Goal: Navigation & Orientation: Understand site structure

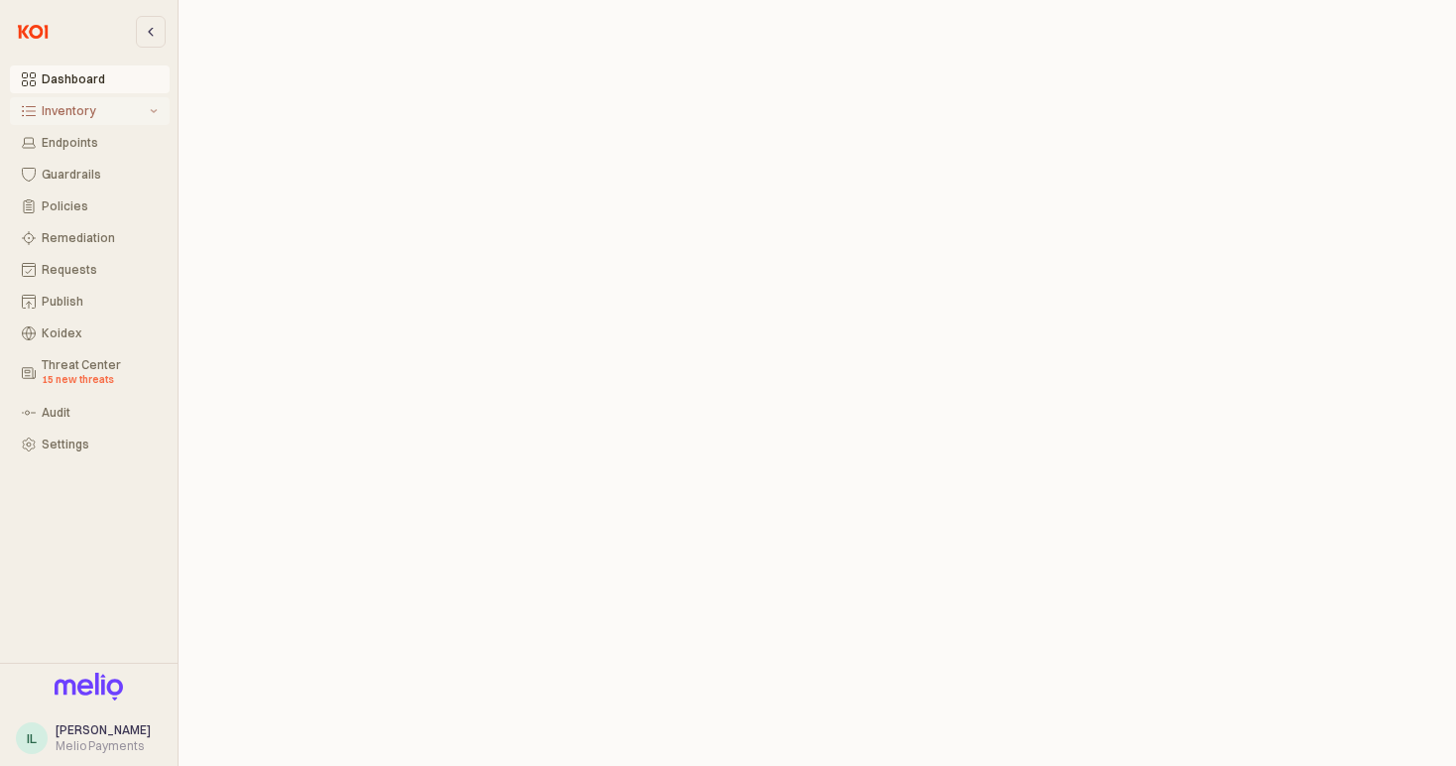
click at [104, 108] on div "Inventory" at bounding box center [94, 111] width 104 height 14
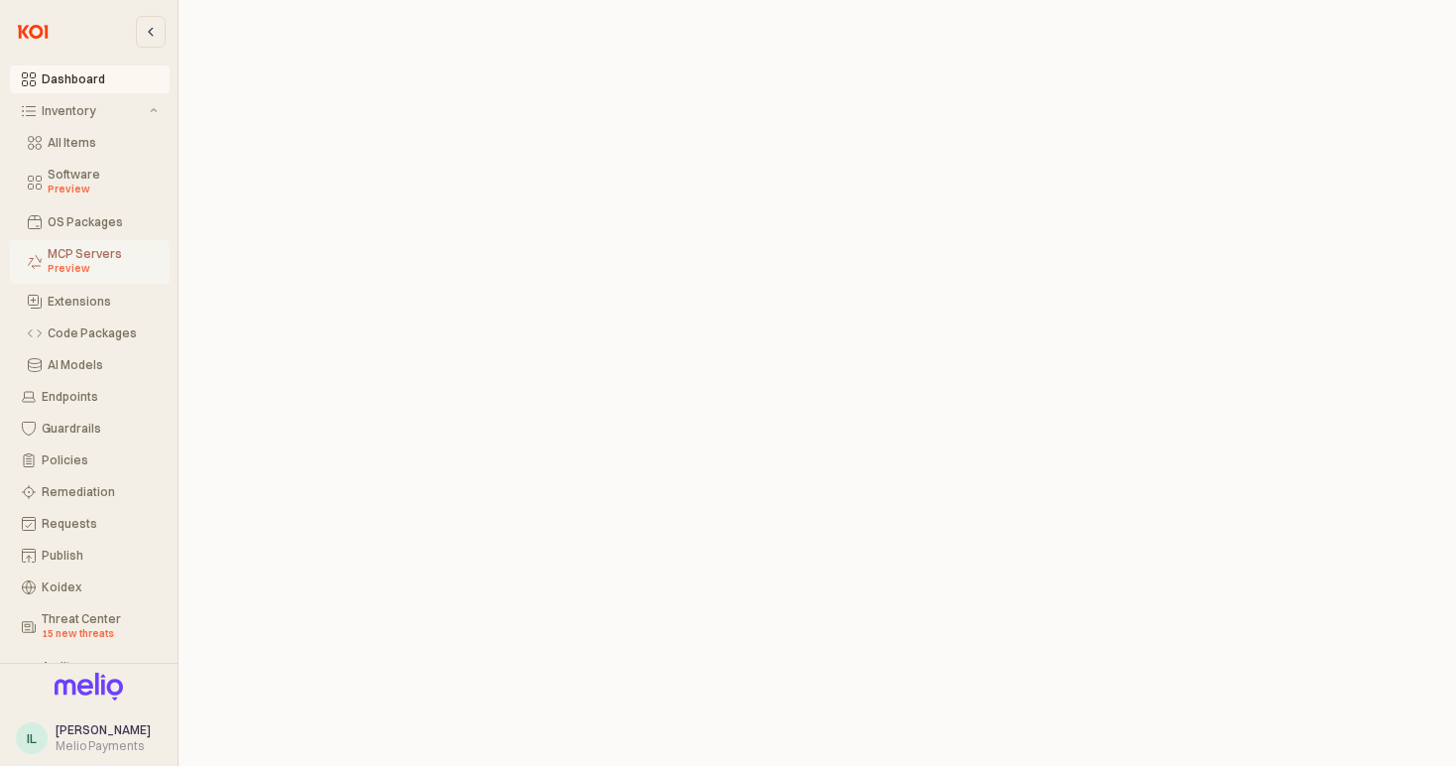
click at [116, 256] on div "MCP Servers Preview" at bounding box center [103, 262] width 110 height 30
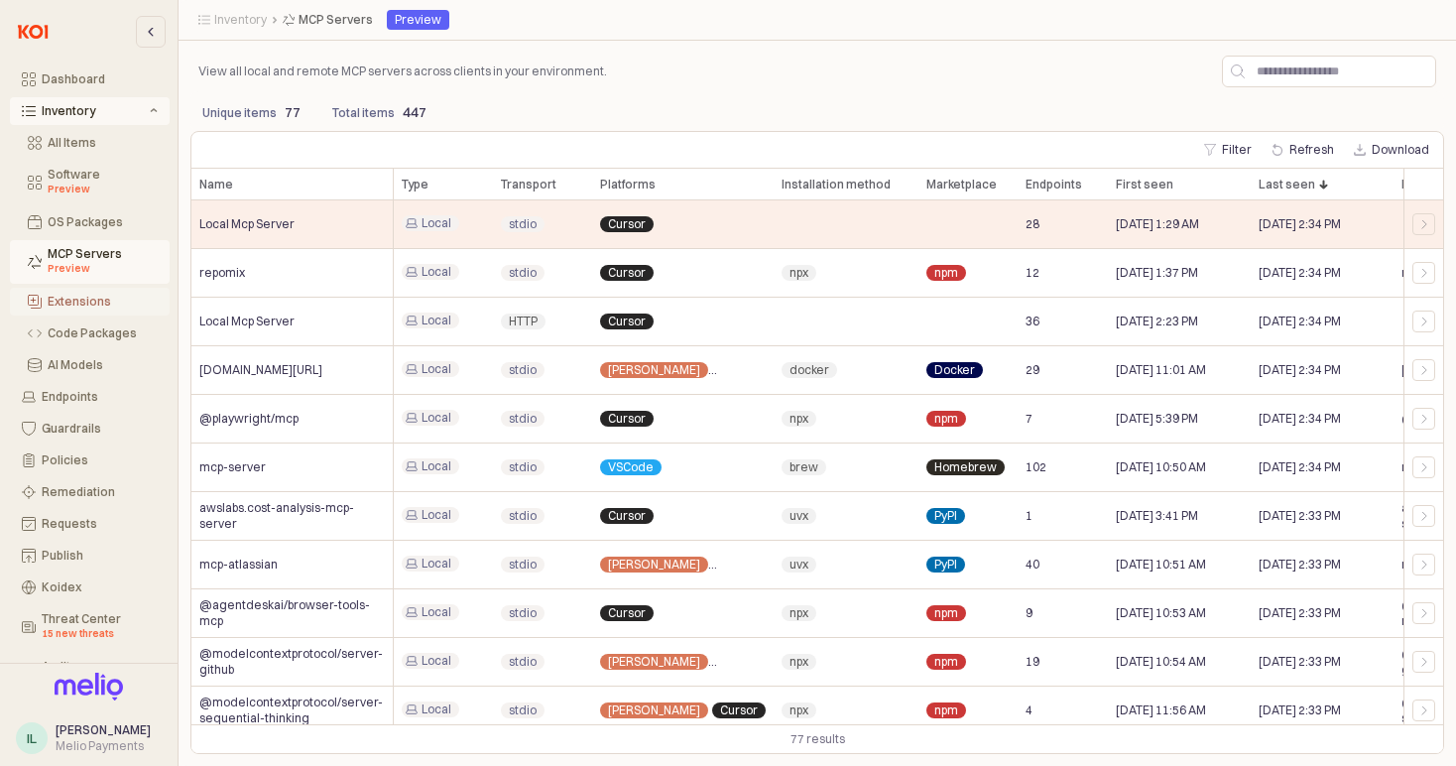
click at [102, 300] on div "Extensions" at bounding box center [103, 302] width 110 height 14
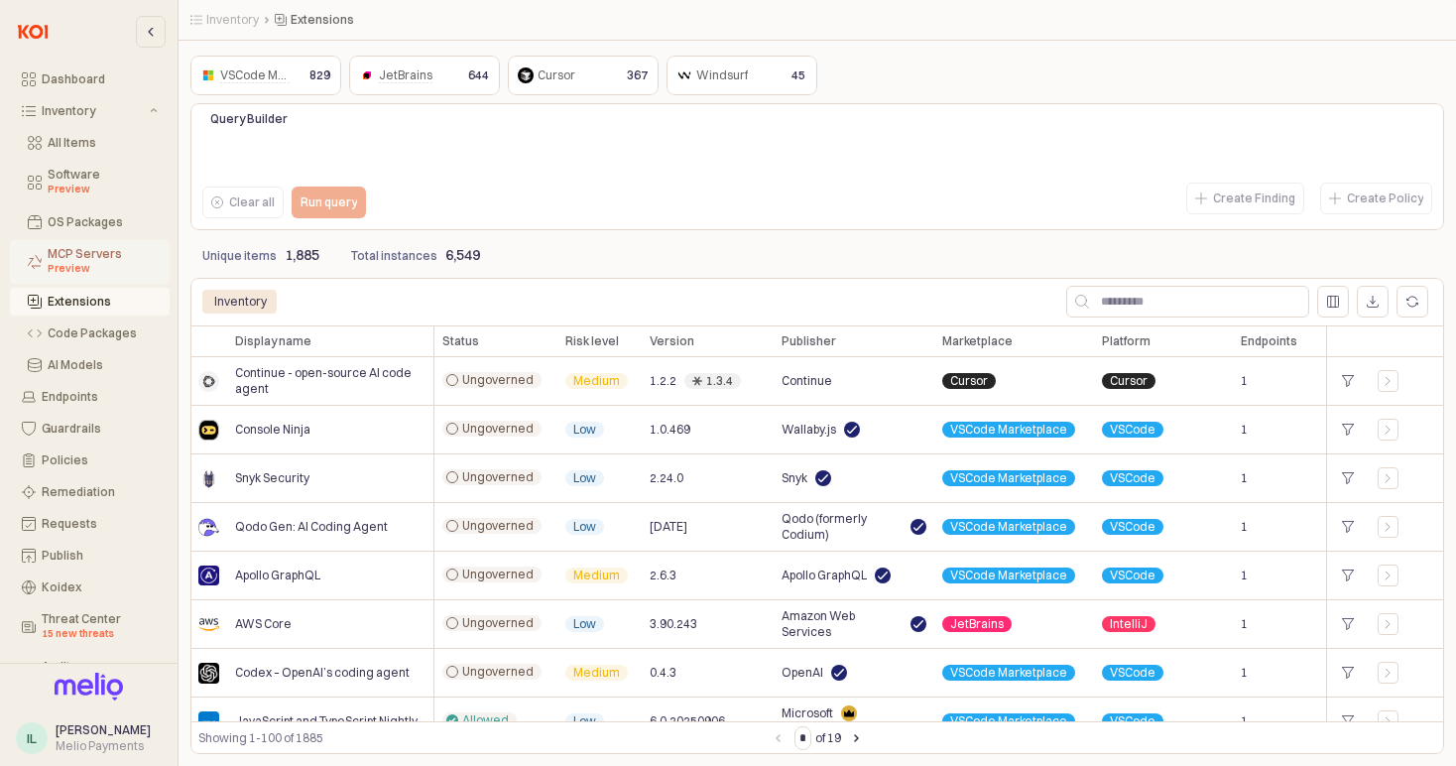
click at [107, 265] on div "Preview" at bounding box center [103, 269] width 110 height 16
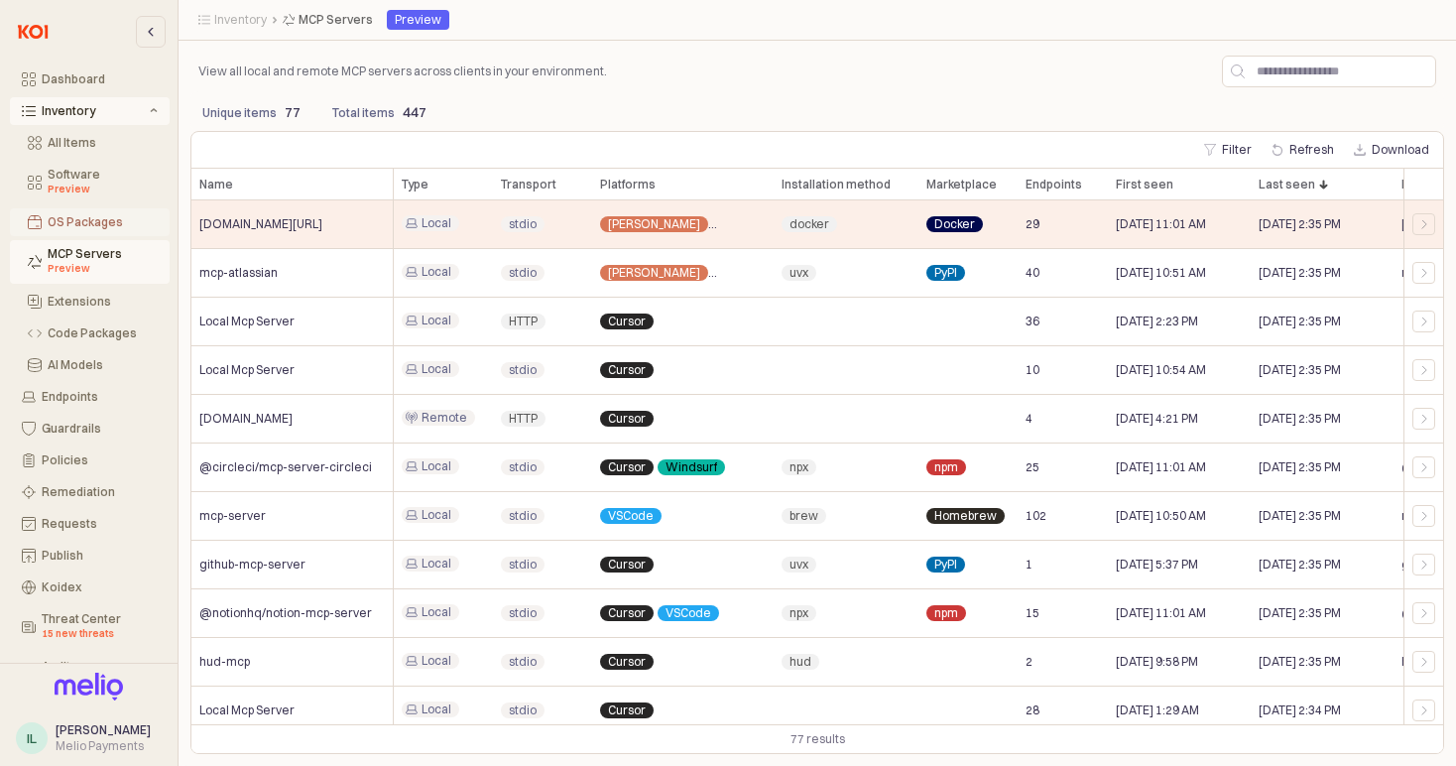
click at [67, 221] on div "OS Packages" at bounding box center [103, 222] width 110 height 14
